Goal: Contribute content: Contribute content

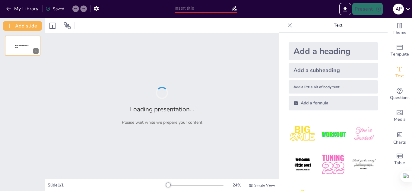
type input "Objetivos de Desarrollo Sostenible: Integración en la Ingeniería de Software"
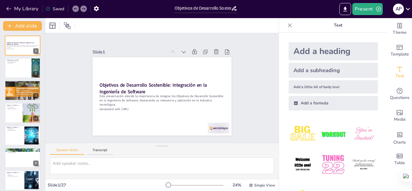
checkbox input "true"
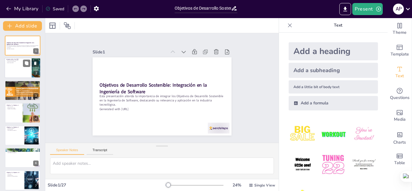
checkbox input "true"
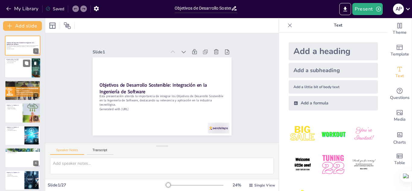
checkbox input "true"
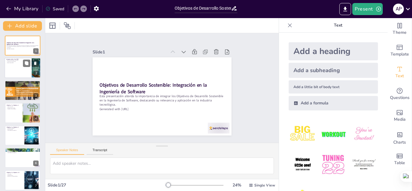
click at [21, 68] on div at bounding box center [23, 68] width 36 height 21
type textarea "Los ODS representan un esfuerzo global para enfrentar los problemas más crítico…"
checkbox input "true"
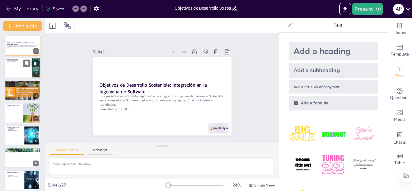
checkbox input "true"
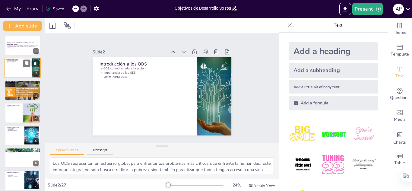
type textarea "Erradicar la pobreza es esencial para lograr un desarrollo sostenible. Sin abor…"
checkbox input "true"
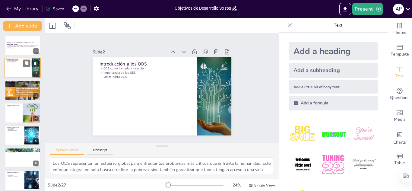
checkbox input "true"
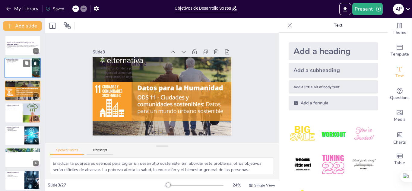
checkbox input "true"
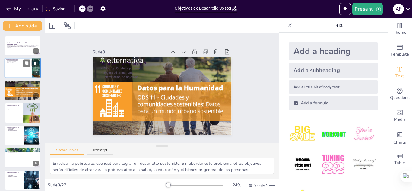
type textarea "La salud universal es un derecho humano. Asegurar que todas las personas tengan…"
checkbox input "true"
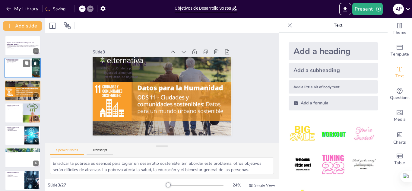
checkbox input "true"
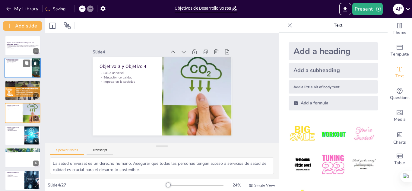
checkbox input "true"
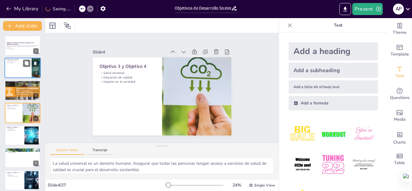
type textarea "Erradicar la pobreza es esencial para lograr un desarrollo sostenible. Sin abor…"
checkbox input "true"
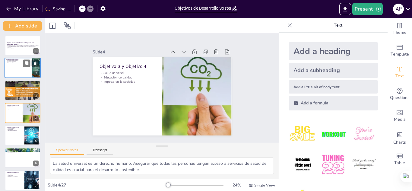
checkbox input "true"
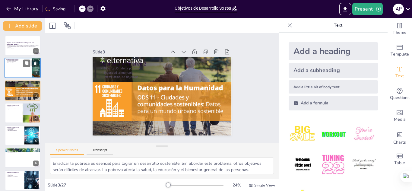
checkbox input "true"
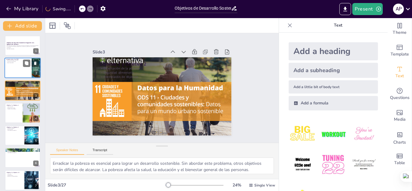
type textarea "La salud universal es un derecho humano. Asegurar que todas las personas tengan…"
checkbox input "true"
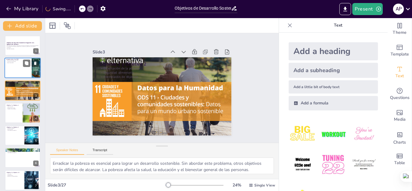
checkbox input "true"
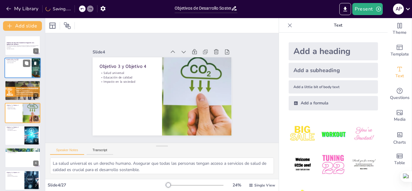
checkbox input "true"
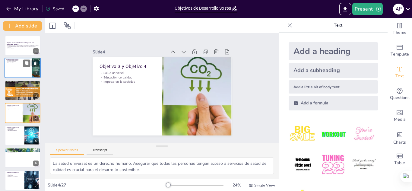
type textarea "Erradicar la pobreza es esencial para lograr un desarrollo sostenible. Sin abor…"
checkbox input "true"
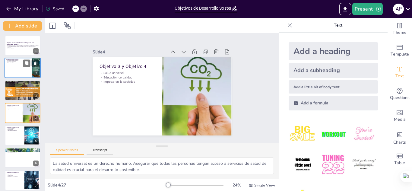
checkbox input "true"
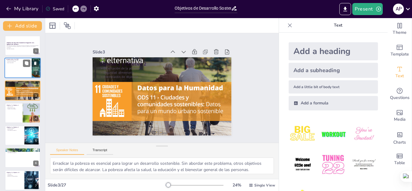
checkbox input "true"
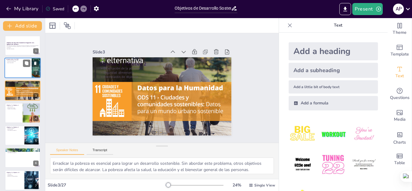
click at [21, 68] on div at bounding box center [23, 68] width 36 height 21
type textarea "Los ODS representan un esfuerzo global para enfrentar los problemas más crítico…"
checkbox input "true"
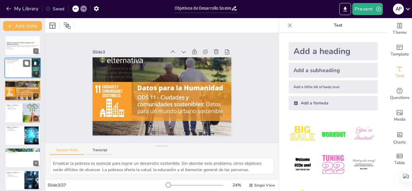
checkbox input "true"
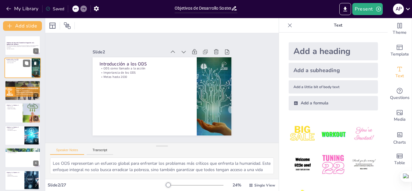
click at [21, 68] on div at bounding box center [23, 68] width 36 height 21
checkbox input "true"
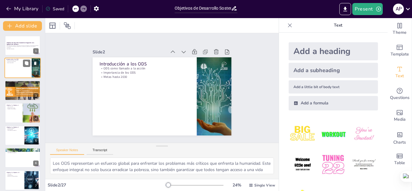
checkbox input "true"
type textarea "Erradicar la pobreza es esencial para lograr un desarrollo sostenible. Sin abor…"
checkbox input "true"
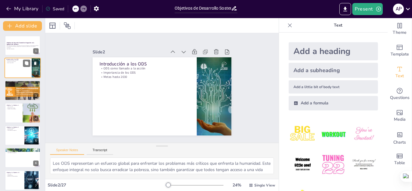
checkbox input "true"
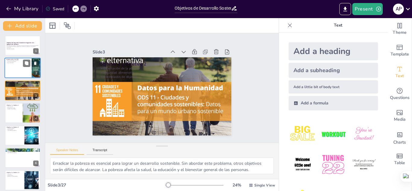
checkbox input "true"
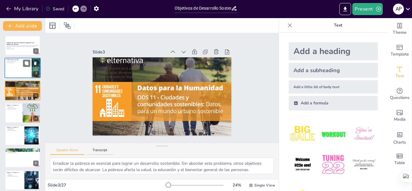
type textarea "La salud universal es un derecho humano. Asegurar que todas las personas tengan…"
checkbox input "true"
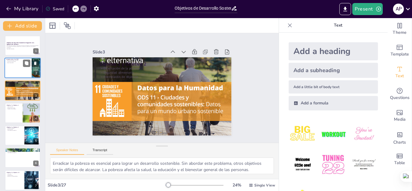
checkbox input "true"
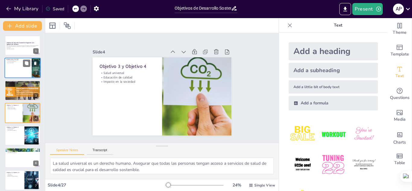
checkbox input "true"
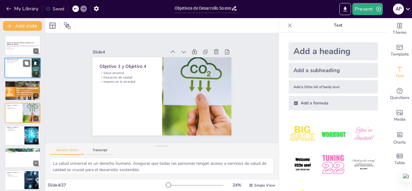
type textarea "La igualdad de género es fundamental para el desarrollo sostenible. Empoderar a…"
checkbox input "true"
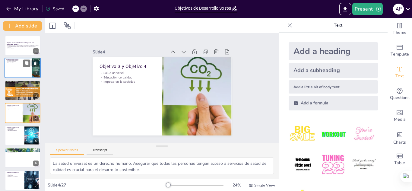
checkbox input "true"
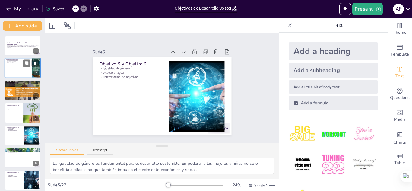
checkbox input "true"
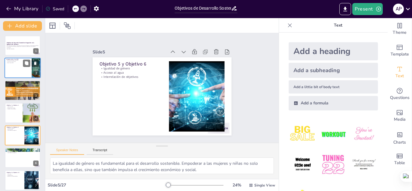
type textarea "La transición hacia fuentes de energía sostenibles es crucial para combatir el …"
checkbox input "true"
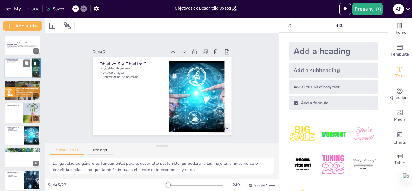
checkbox input "true"
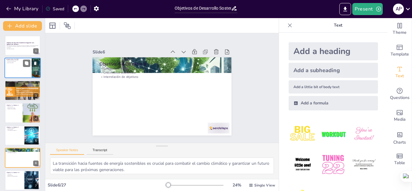
checkbox input "true"
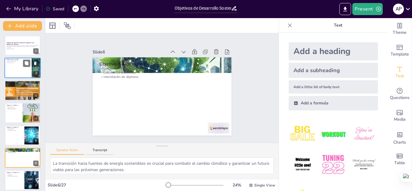
type textarea "La innovación es un motor clave para el crecimiento y el desarrollo. Fomentar l…"
checkbox input "true"
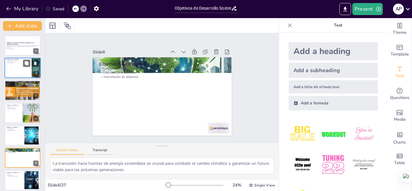
checkbox input "true"
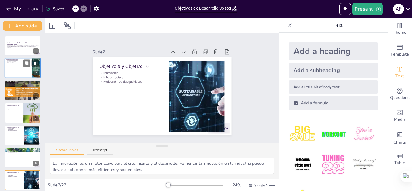
checkbox input "true"
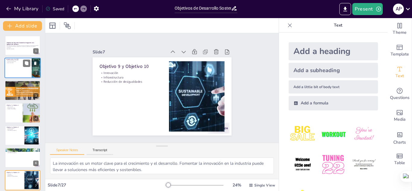
type textarea "Las ciudades sostenibles son esenciales para el bienestar humano. Deben ser dis…"
checkbox input "true"
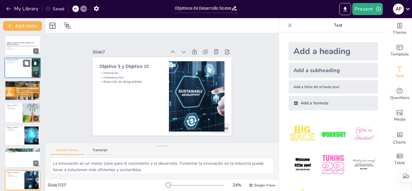
checkbox input "true"
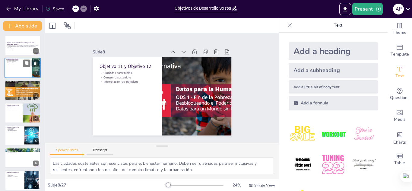
checkbox input "true"
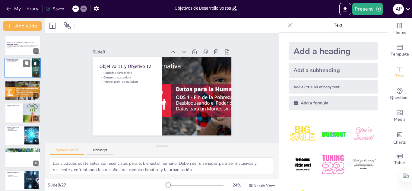
type textarea "La acción climática es esencial para mitigar los efectos del cambio climático. …"
checkbox input "true"
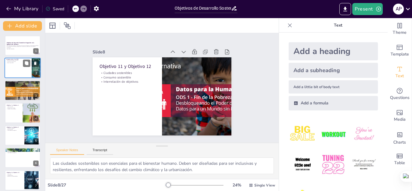
checkbox input "true"
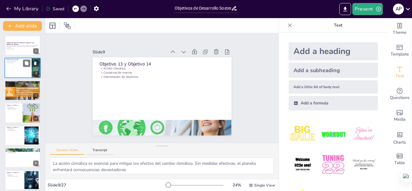
type textarea "La protección de los ecosistemas es esencial para el bienestar humano y la salu…"
checkbox input "true"
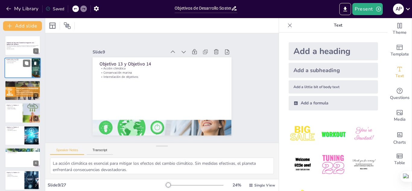
checkbox input "true"
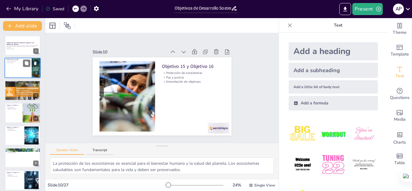
checkbox input "true"
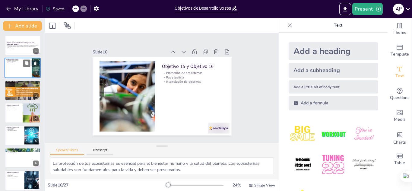
click at [21, 68] on div at bounding box center [23, 68] width 36 height 21
type textarea "Los ODS representan un esfuerzo global para enfrentar los problemas más crítico…"
checkbox input "true"
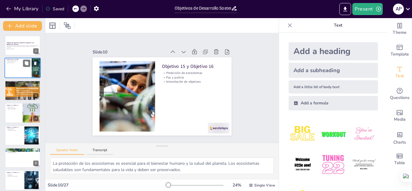
checkbox input "true"
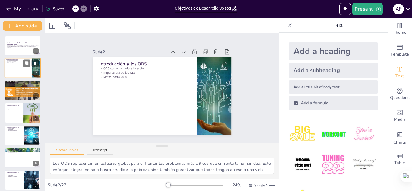
type textarea "Erradicar la pobreza es esencial para lograr un desarrollo sostenible. Sin abor…"
checkbox input "true"
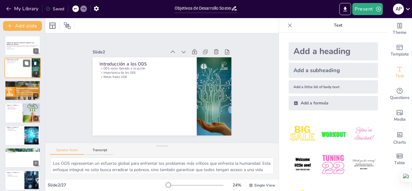
checkbox input "true"
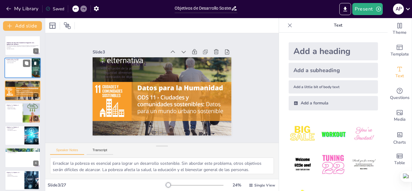
checkbox input "true"
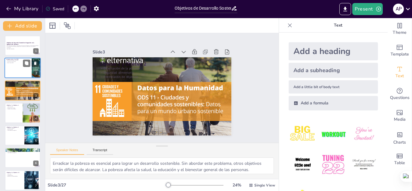
type textarea "La salud universal es un derecho humano. Asegurar que todas las personas tengan…"
checkbox input "true"
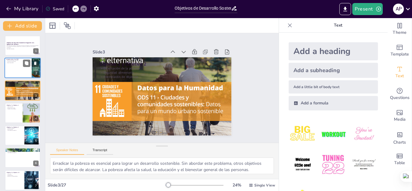
checkbox input "true"
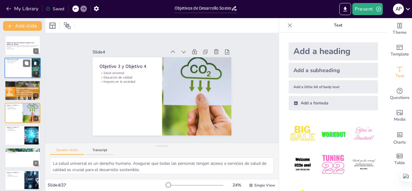
type textarea "La igualdad de género es fundamental para el desarrollo sostenible. Empoderar a…"
checkbox input "true"
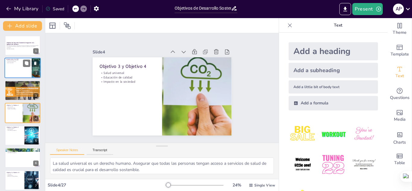
checkbox input "true"
